Goal: Navigation & Orientation: Find specific page/section

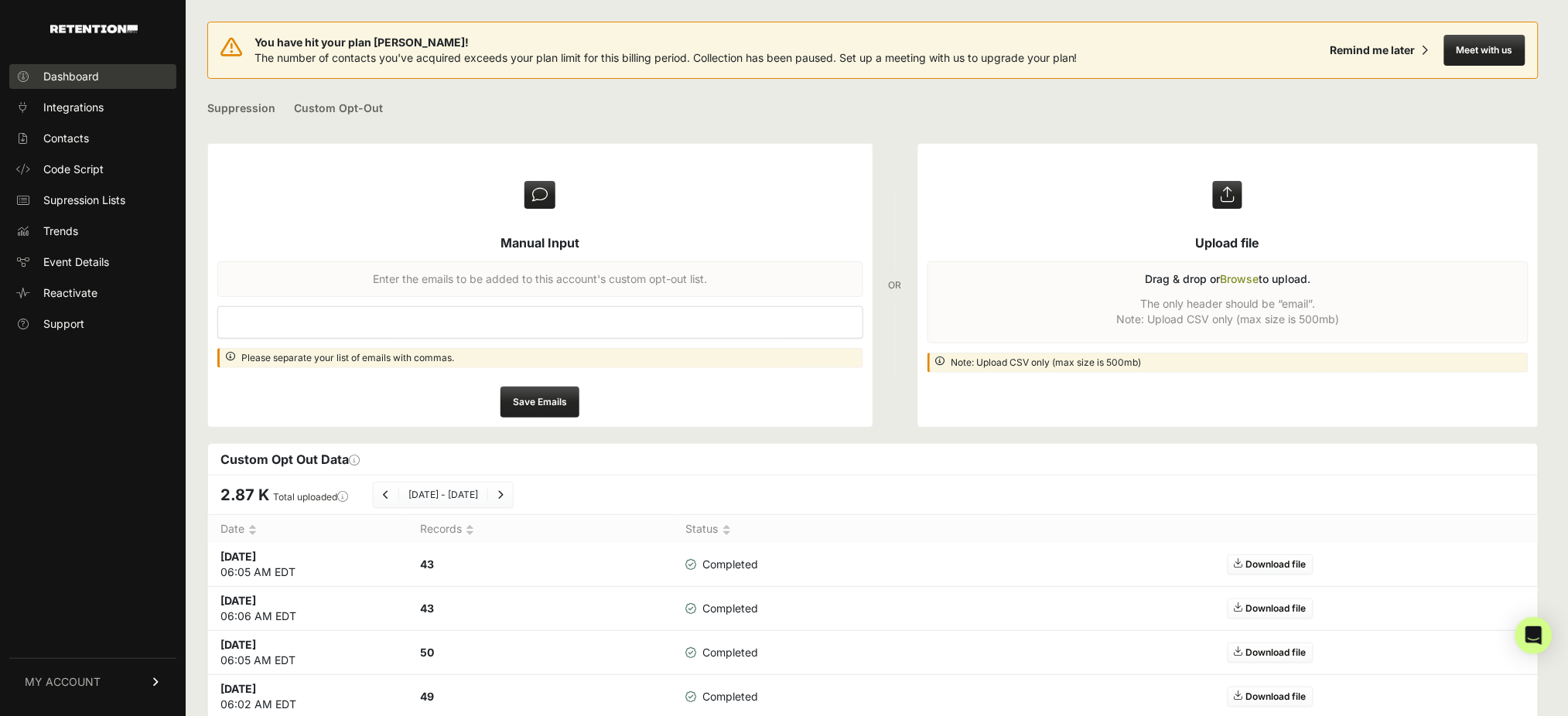
click at [45, 75] on span "Dashboard" at bounding box center [71, 77] width 56 height 15
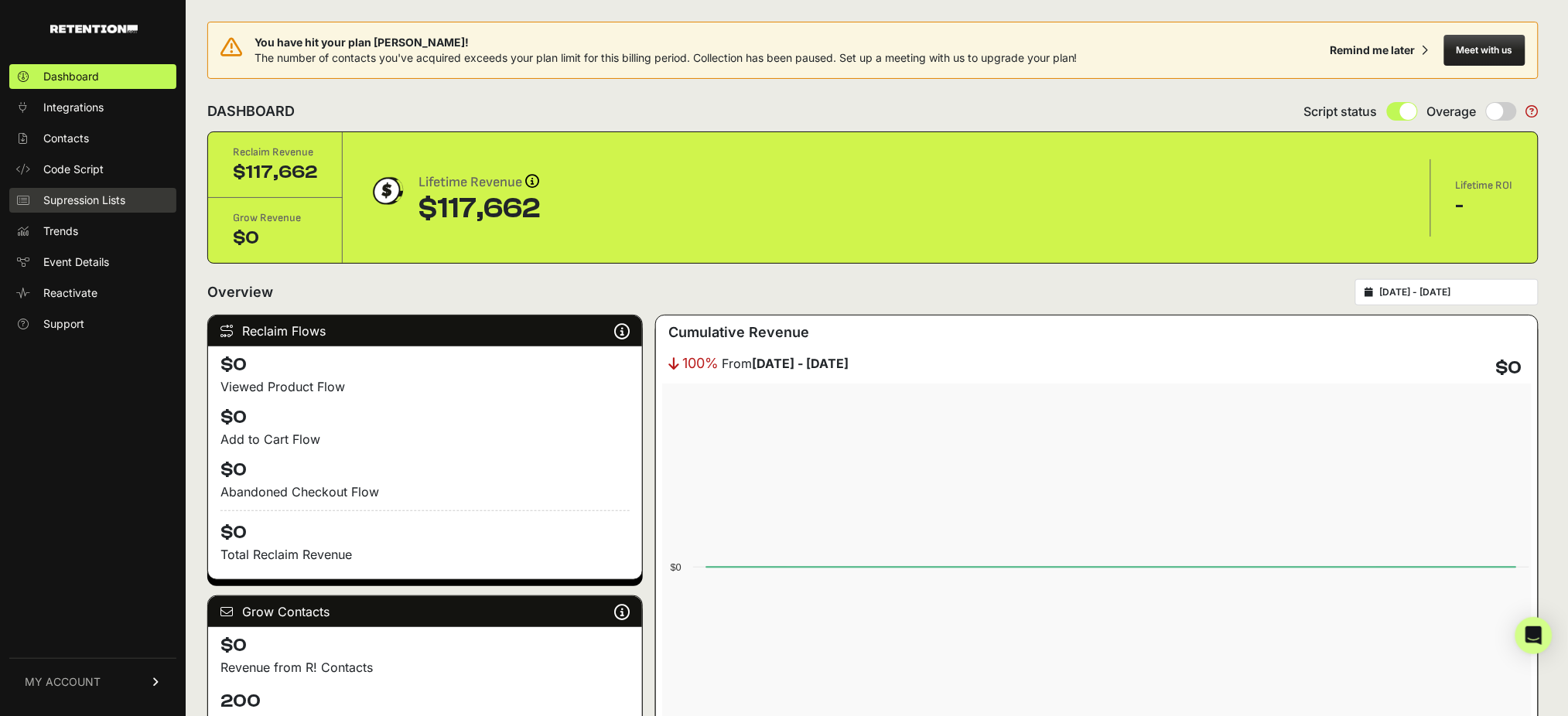
click at [103, 203] on span "Supression Lists" at bounding box center [83, 200] width 82 height 15
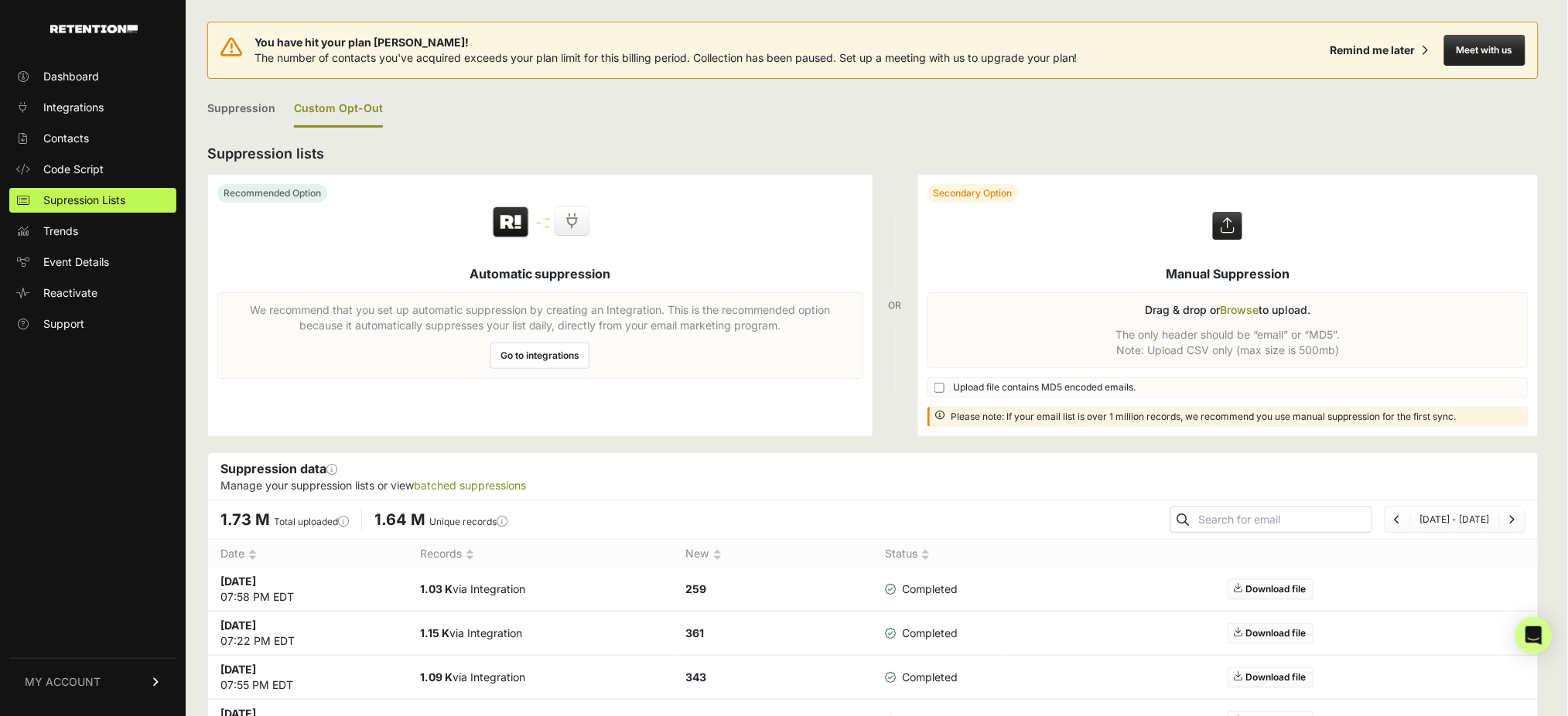
click at [335, 107] on link "Custom Opt-Out" at bounding box center [338, 109] width 89 height 36
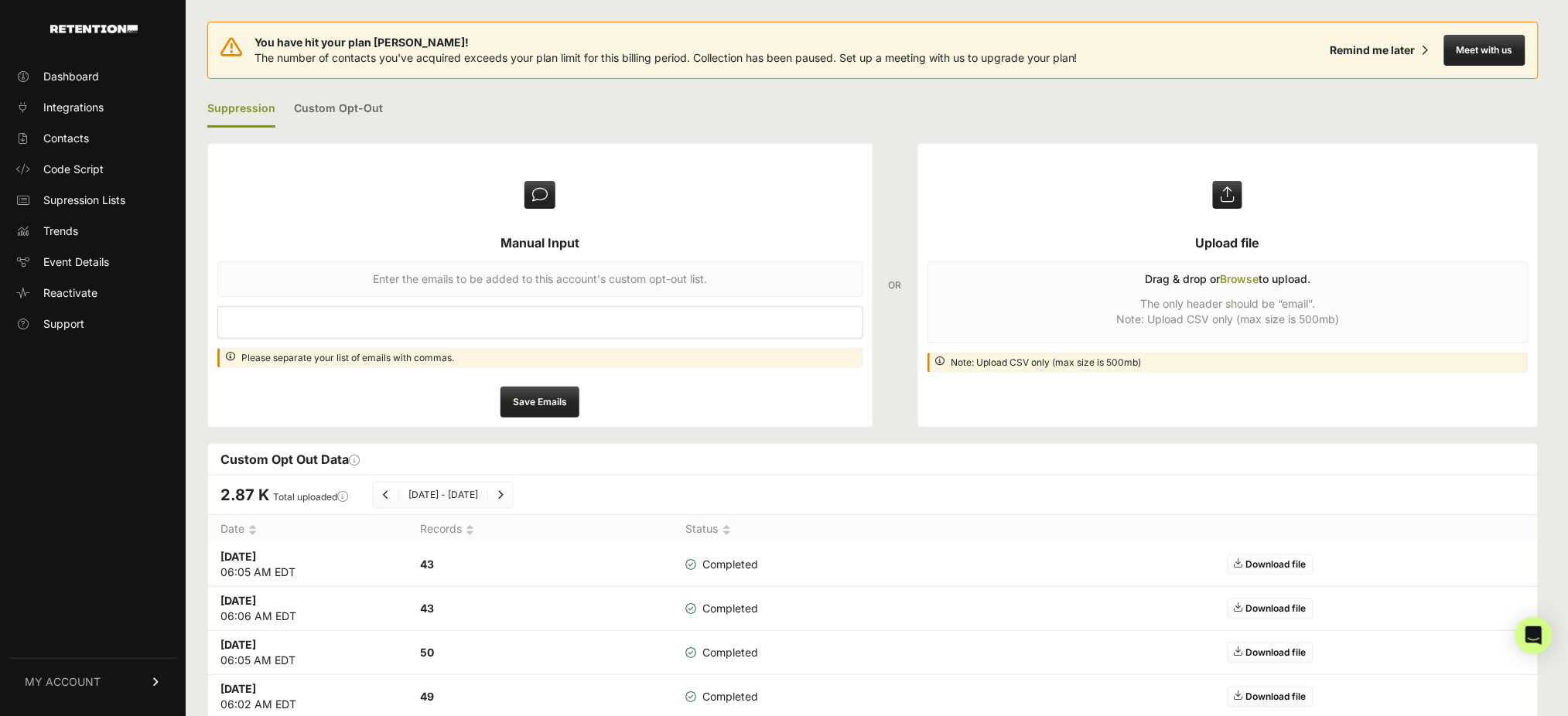
click at [237, 109] on link "Suppression" at bounding box center [241, 109] width 68 height 36
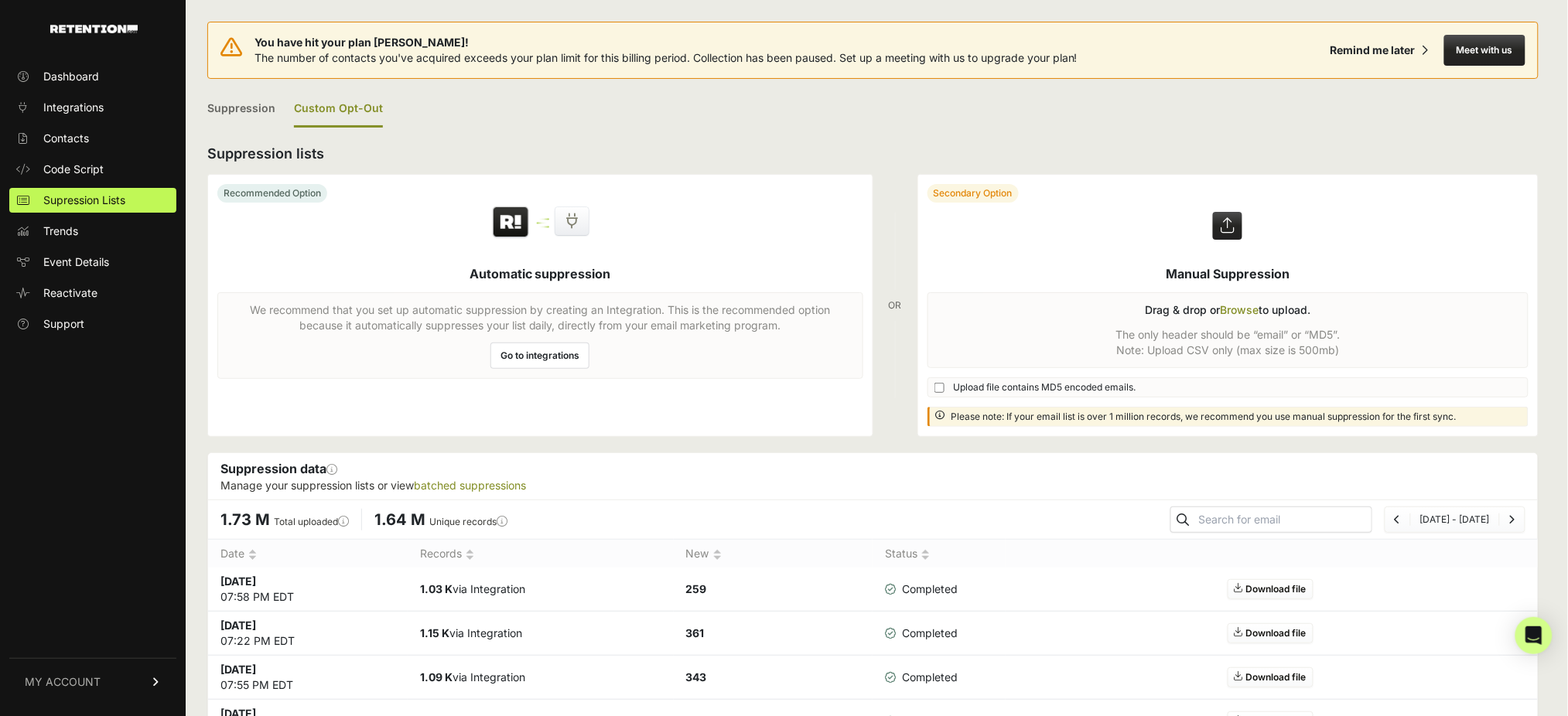
click at [342, 113] on link "Custom Opt-Out" at bounding box center [338, 109] width 89 height 36
